Goal: Information Seeking & Learning: Compare options

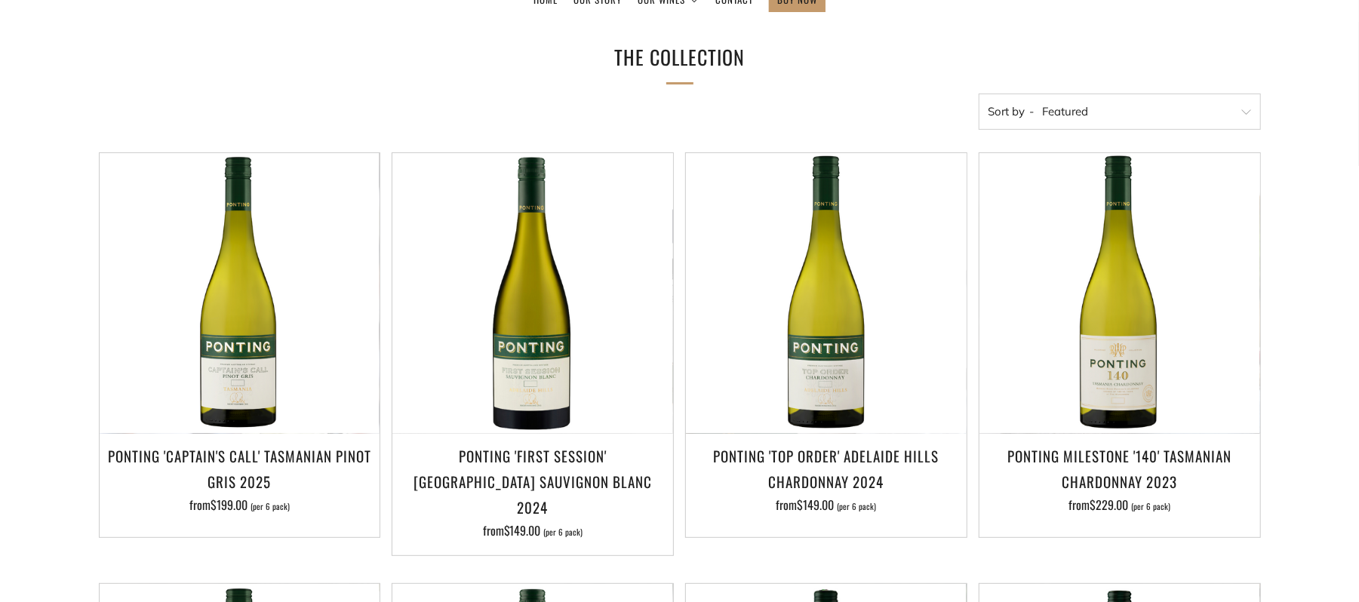
scroll to position [230, 0]
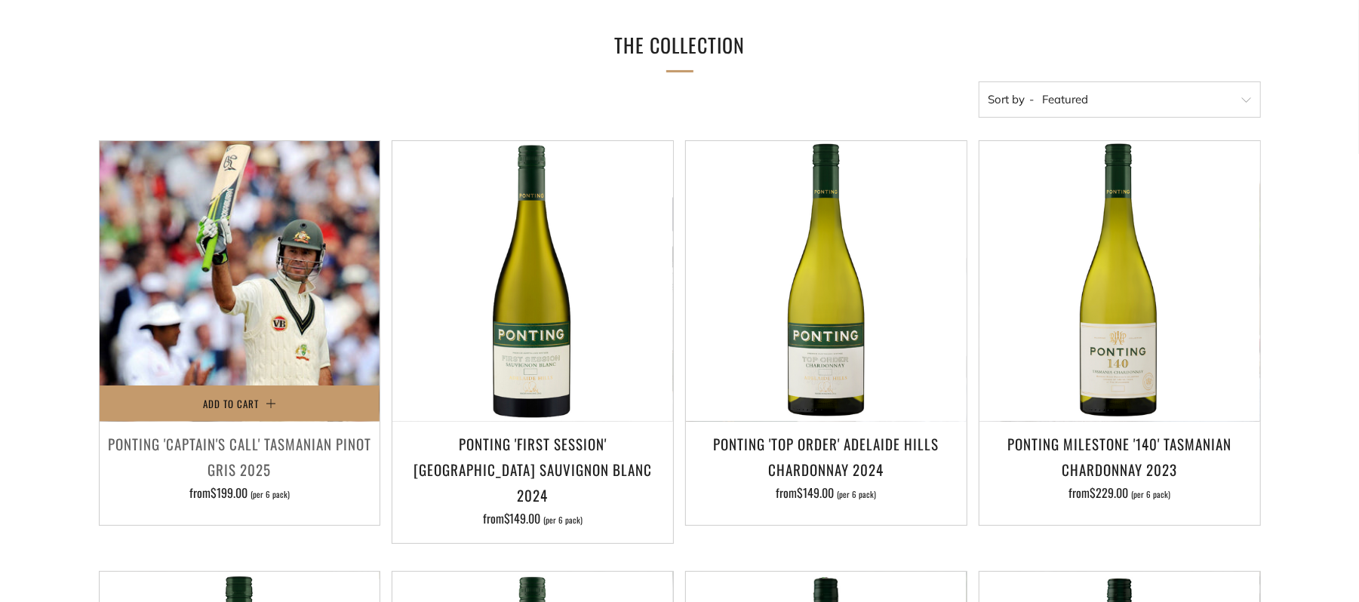
click at [249, 358] on img at bounding box center [240, 281] width 281 height 281
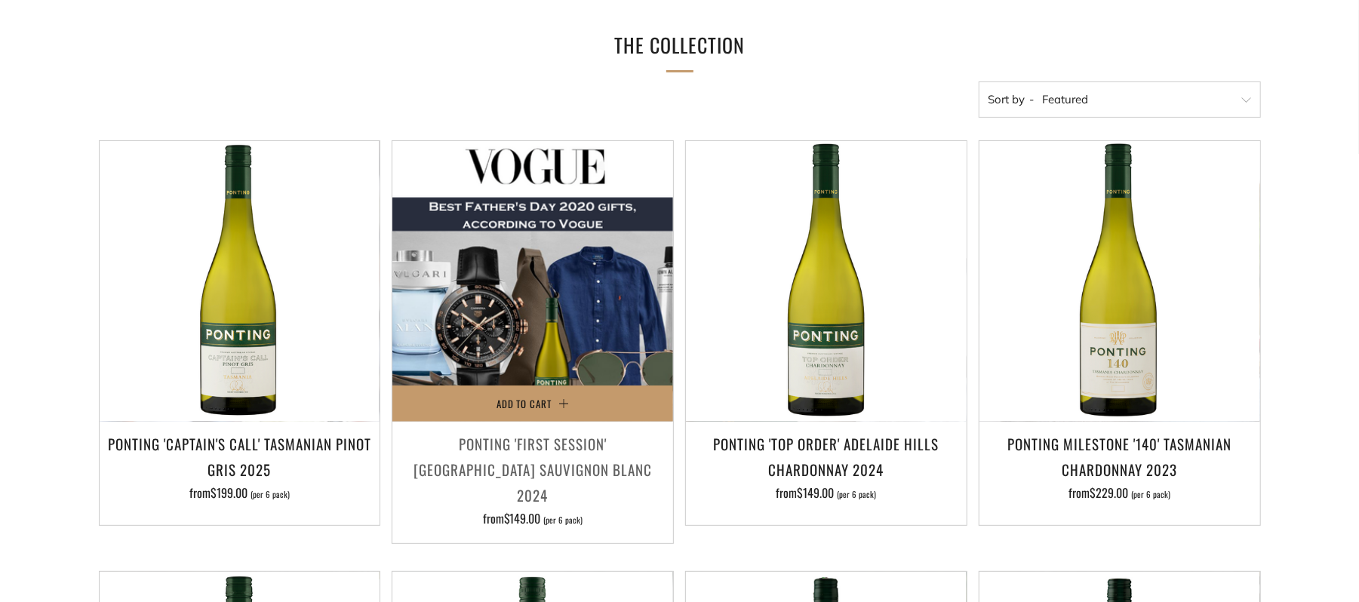
click at [520, 312] on img at bounding box center [533, 281] width 281 height 281
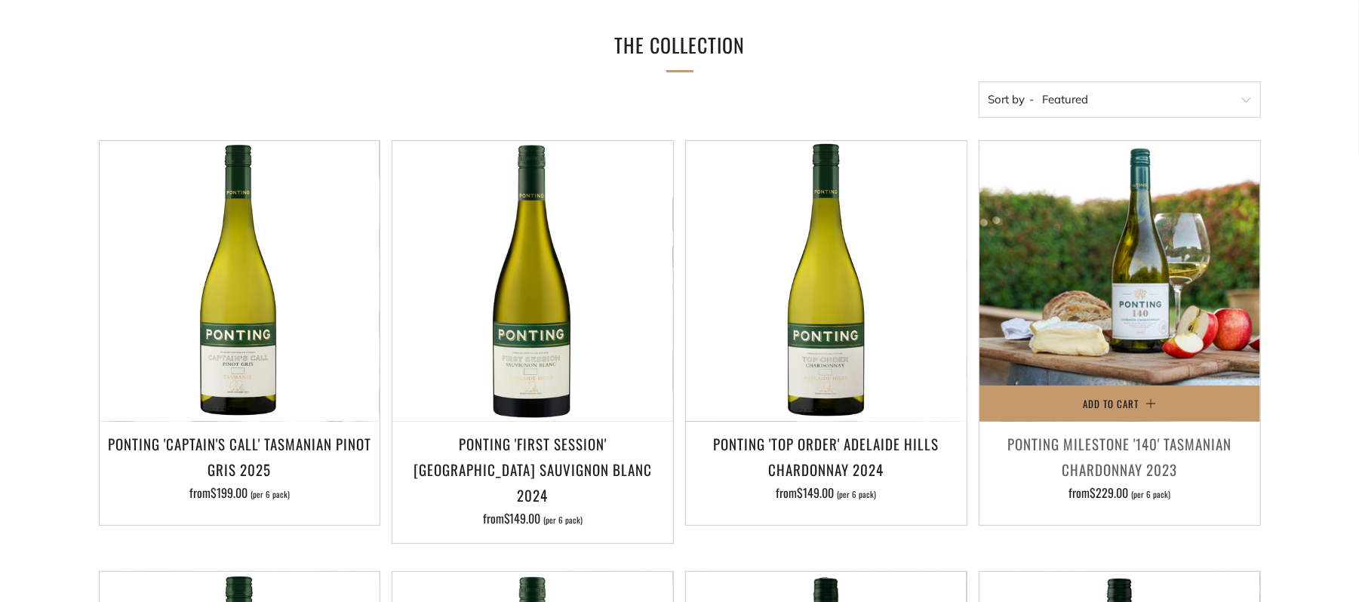
click at [1118, 300] on img at bounding box center [1120, 281] width 281 height 281
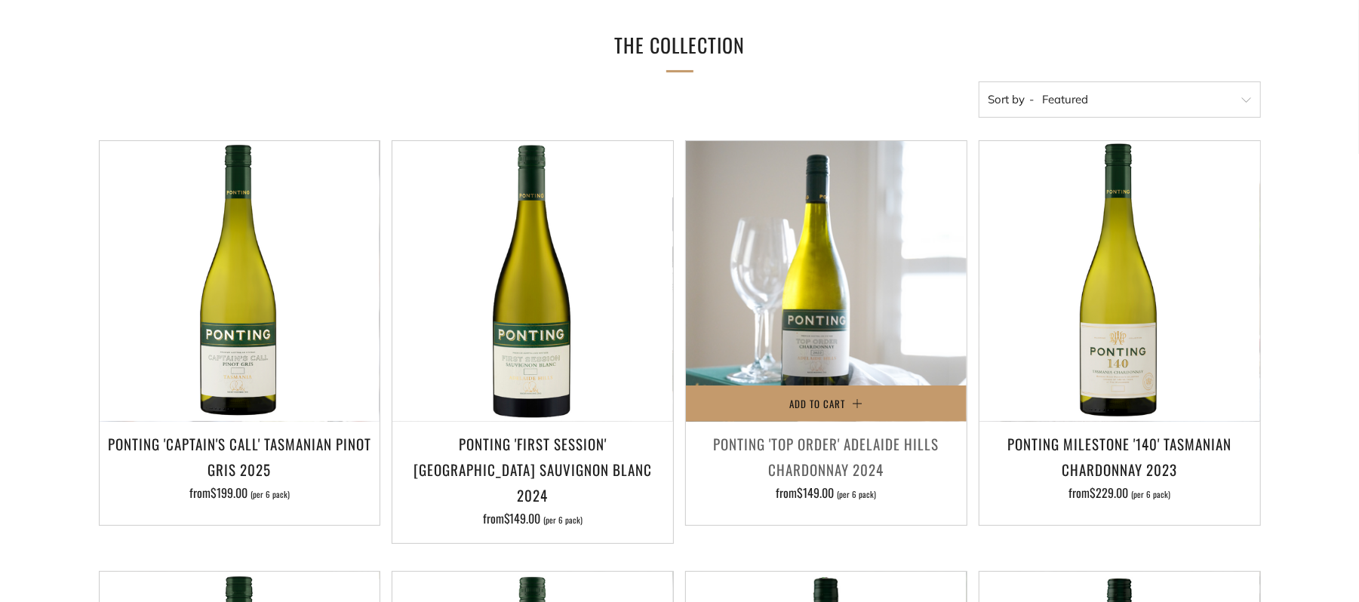
click at [854, 358] on img at bounding box center [826, 281] width 281 height 281
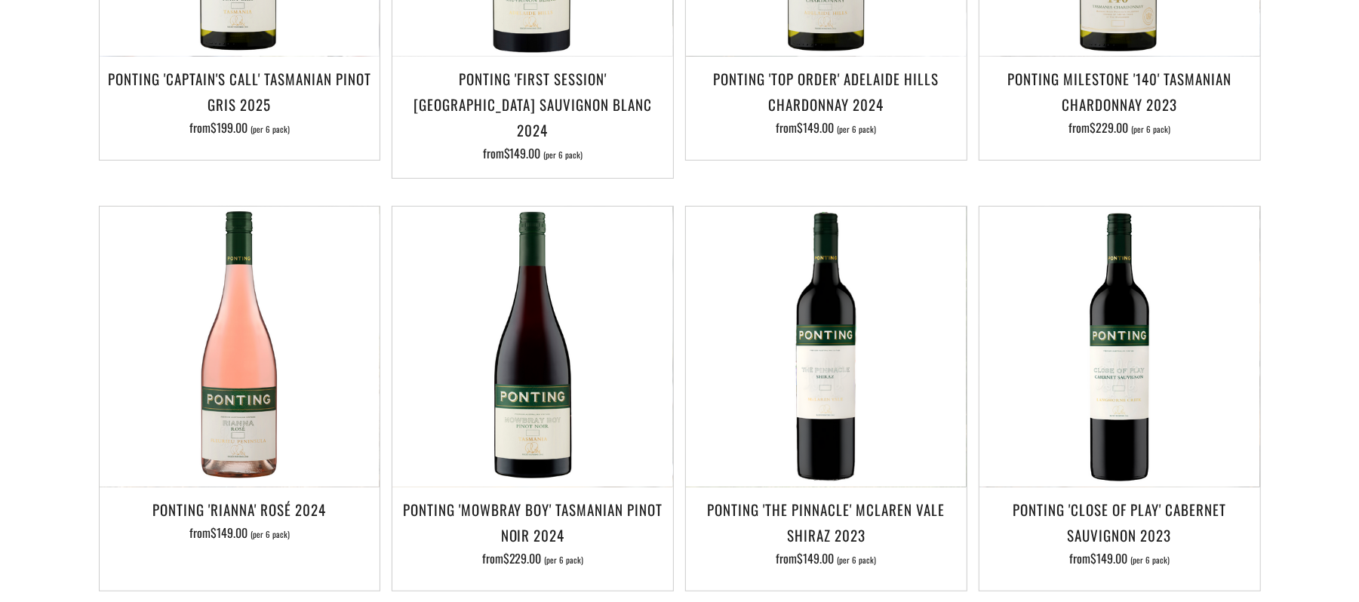
scroll to position [613, 0]
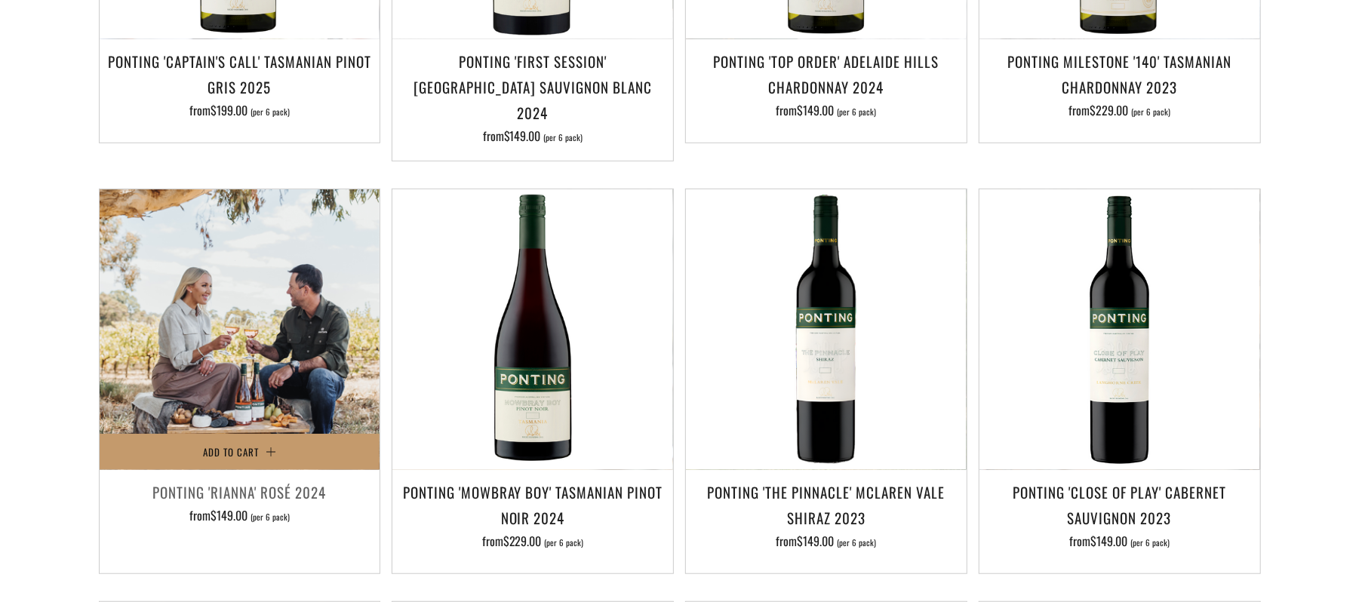
click at [242, 350] on img at bounding box center [240, 329] width 281 height 281
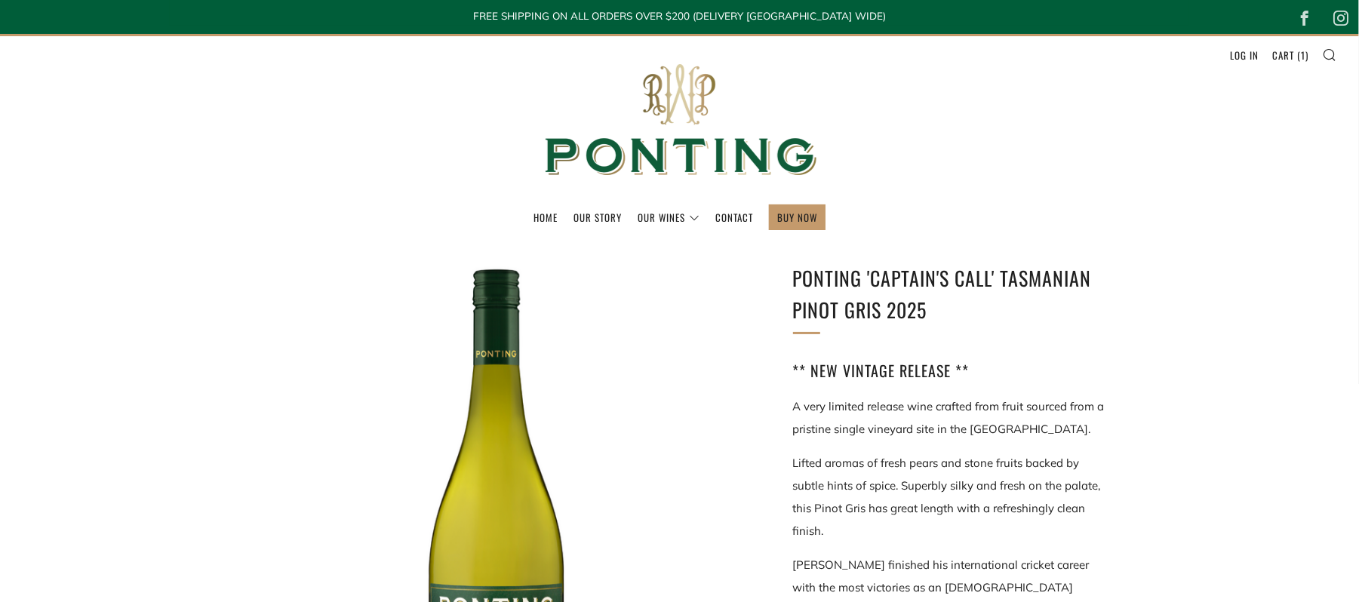
click at [526, 448] on div at bounding box center [499, 512] width 498 height 498
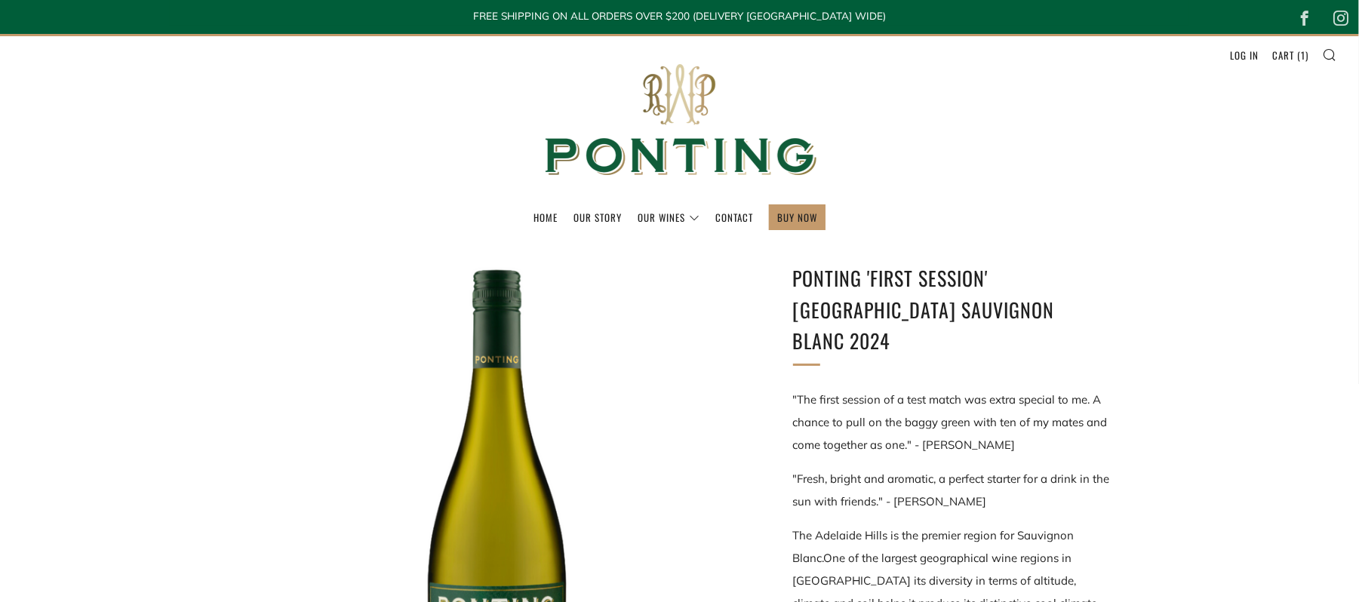
click at [516, 469] on div at bounding box center [499, 512] width 498 height 498
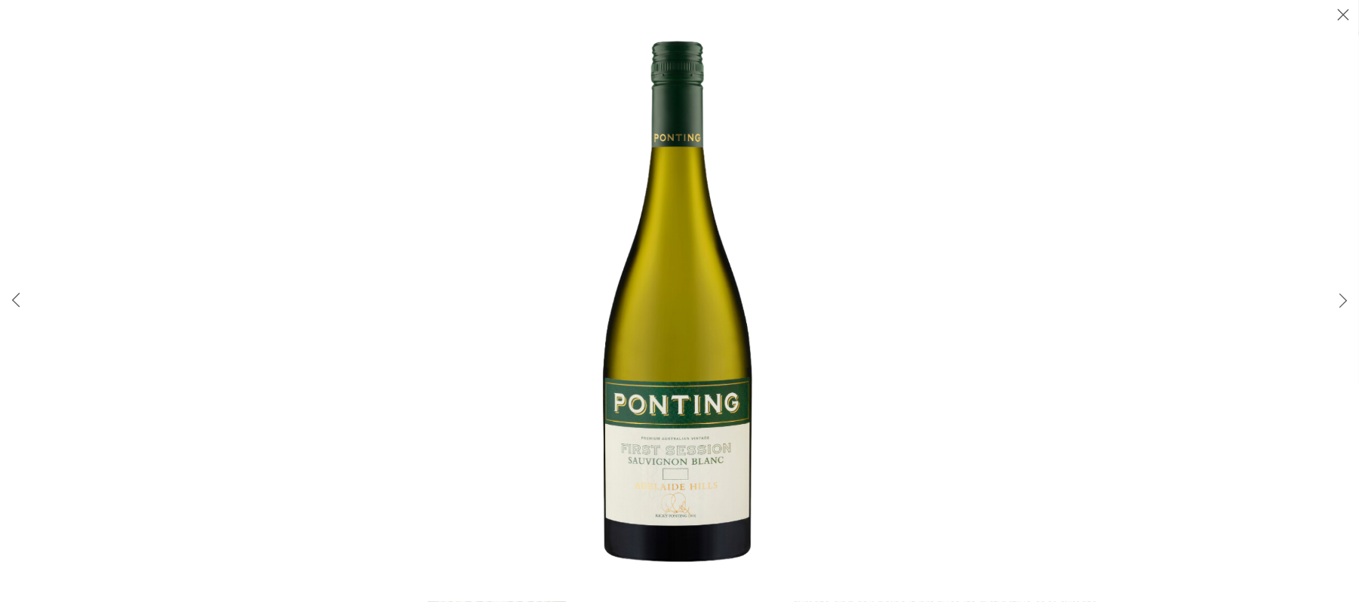
click at [705, 427] on img at bounding box center [679, 301] width 537 height 537
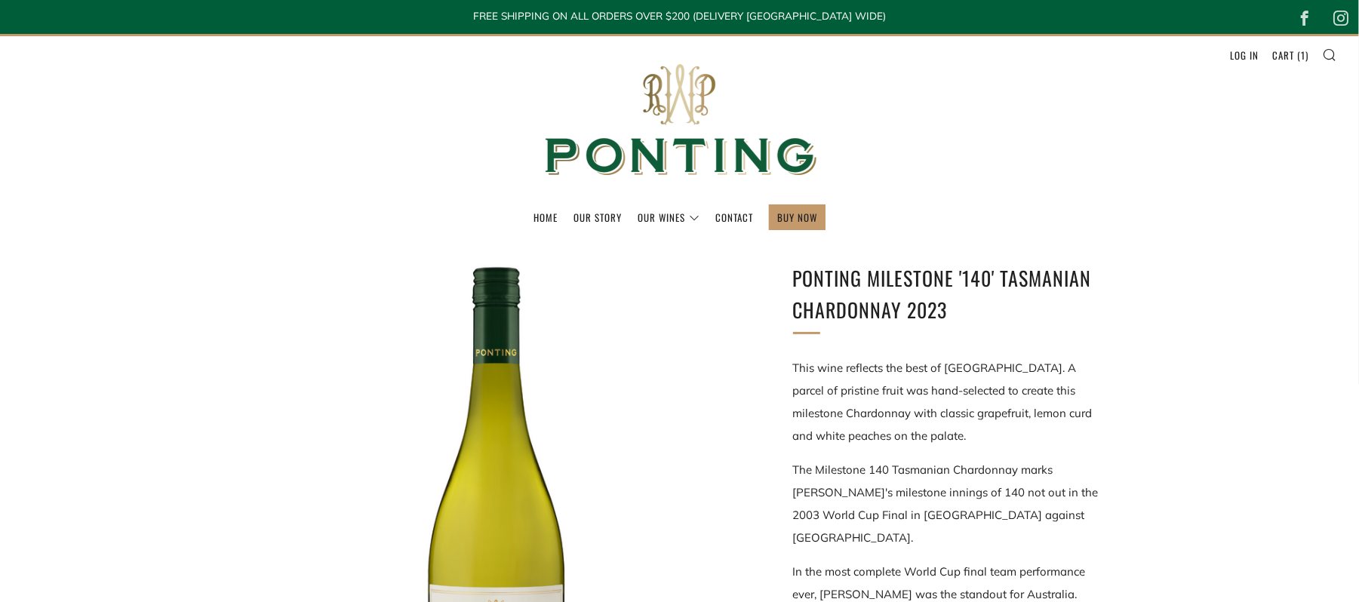
click at [511, 525] on div at bounding box center [499, 512] width 498 height 498
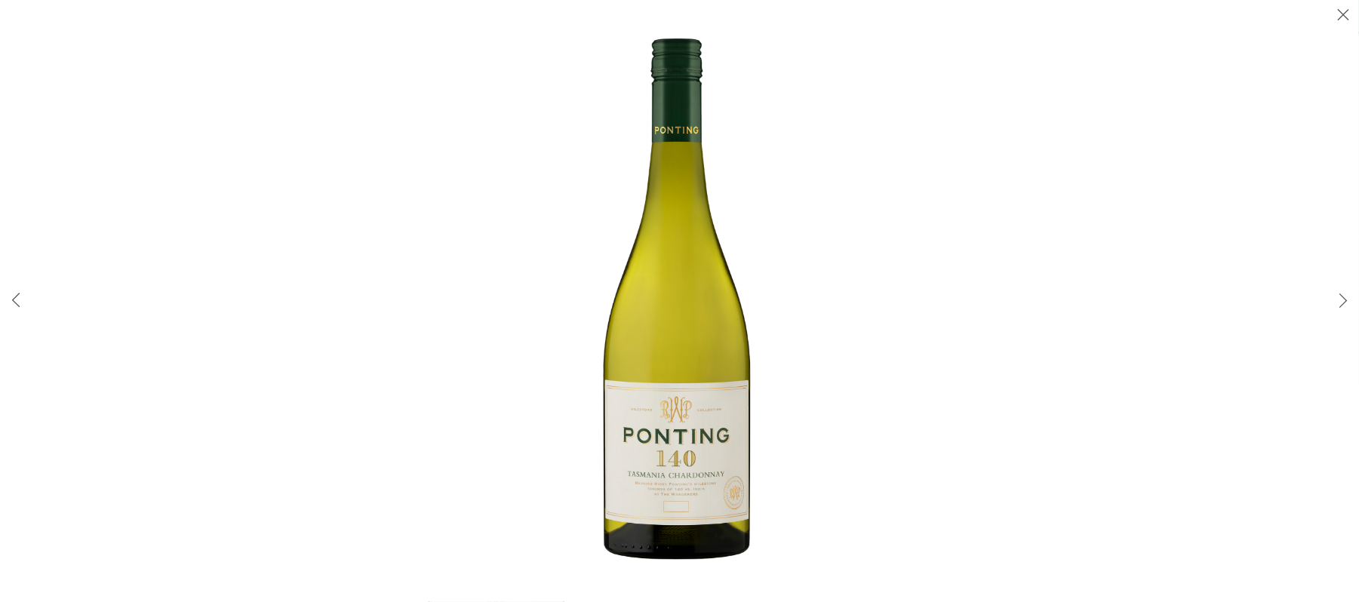
click at [630, 379] on img at bounding box center [679, 301] width 537 height 537
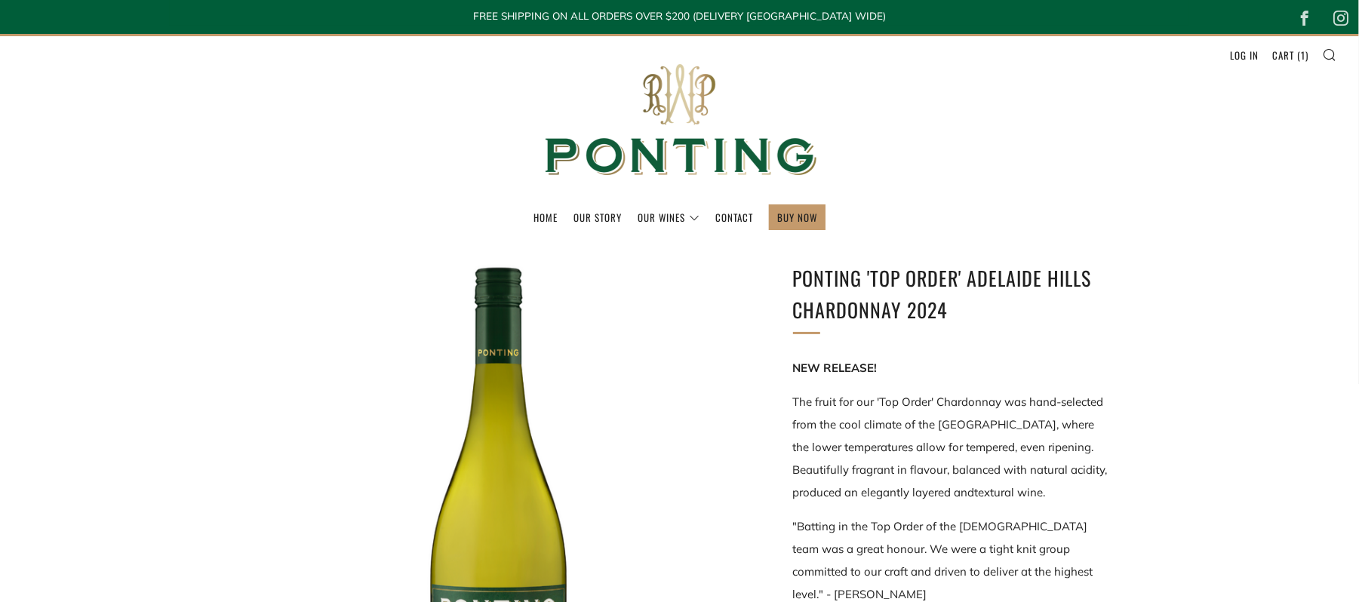
click at [490, 485] on div at bounding box center [499, 512] width 498 height 498
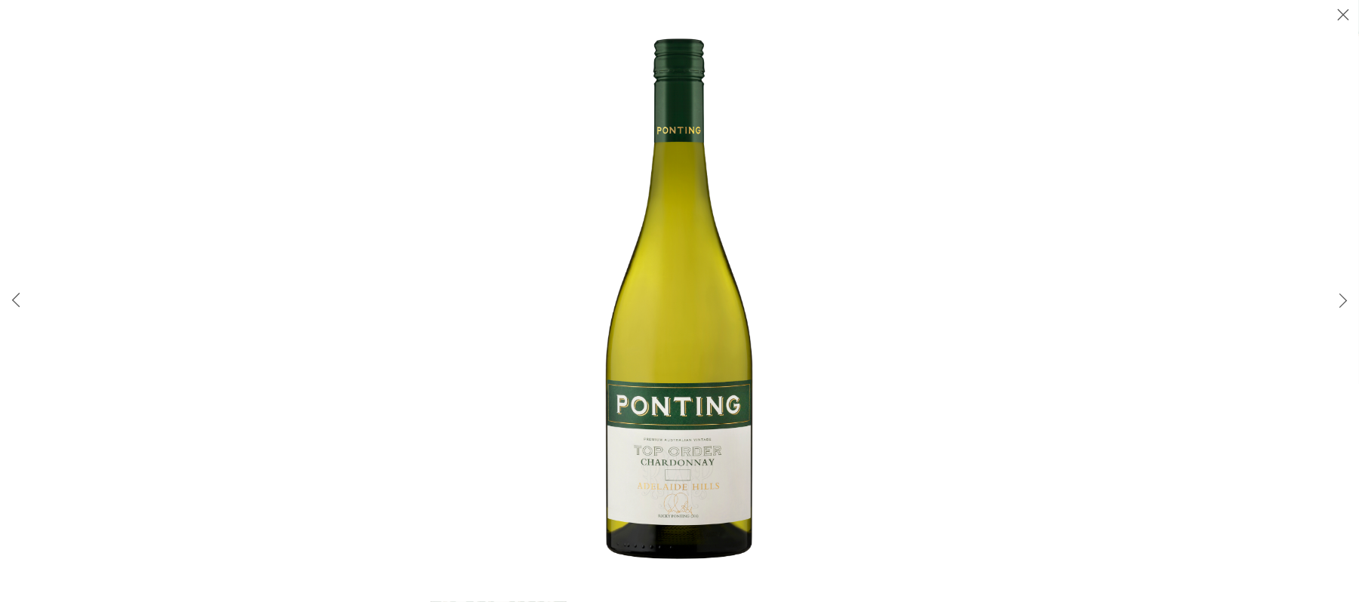
click at [699, 380] on img at bounding box center [679, 301] width 537 height 537
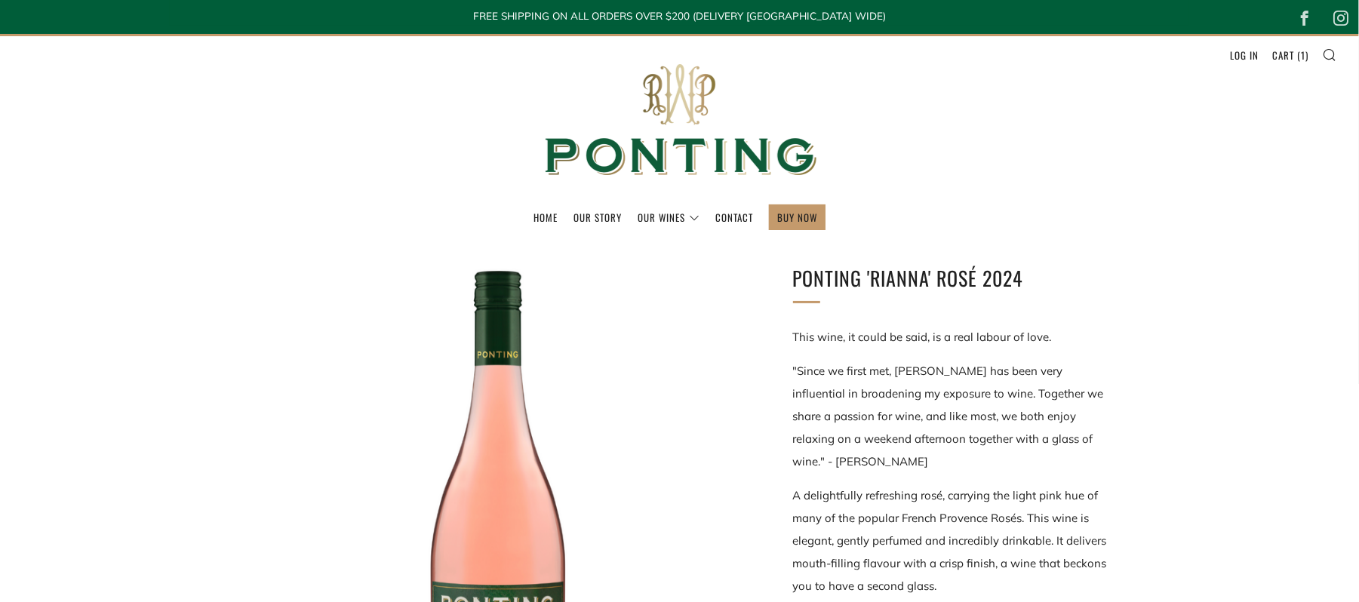
click at [492, 478] on div at bounding box center [499, 512] width 498 height 498
